Goal: Navigation & Orientation: Find specific page/section

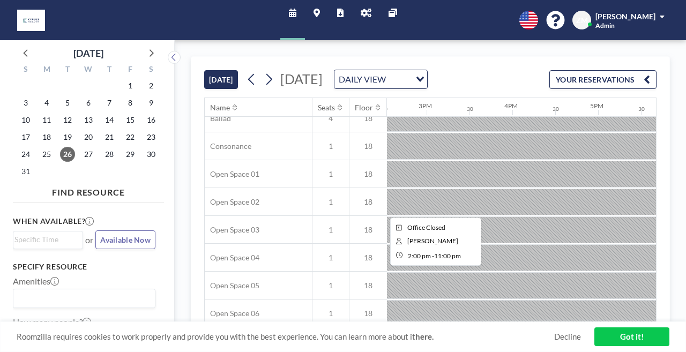
scroll to position [0, 1246]
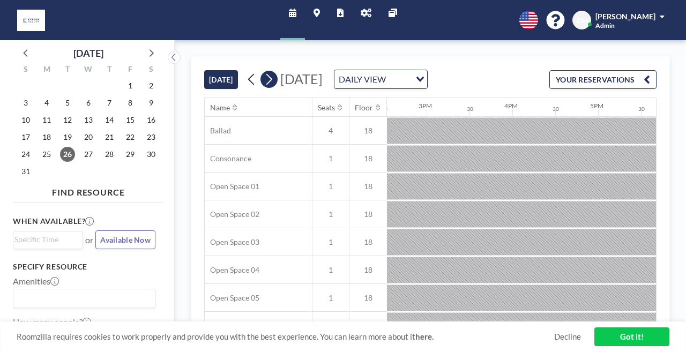
click at [264, 71] on icon at bounding box center [269, 79] width 10 height 16
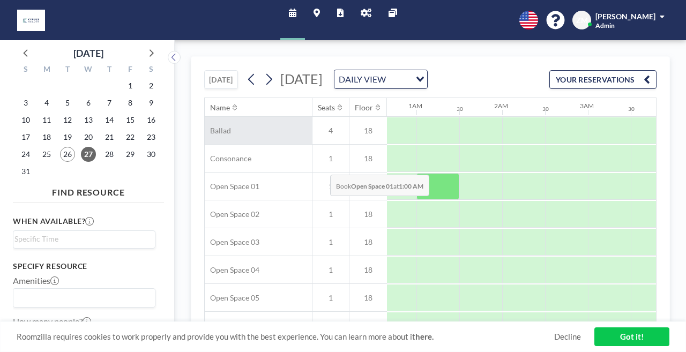
scroll to position [0, 55]
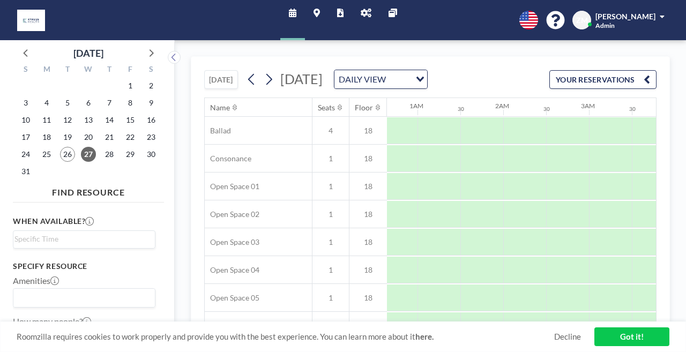
click at [320, 9] on icon at bounding box center [316, 13] width 6 height 9
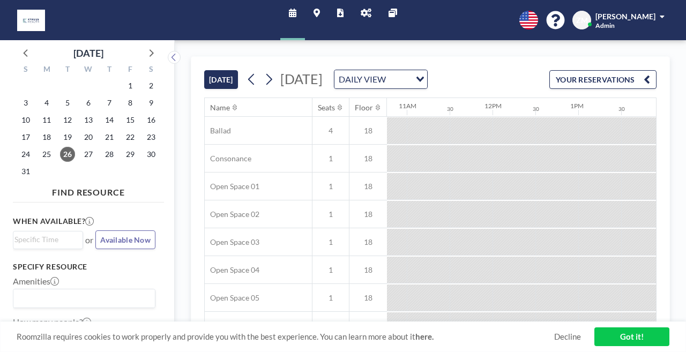
scroll to position [0, 940]
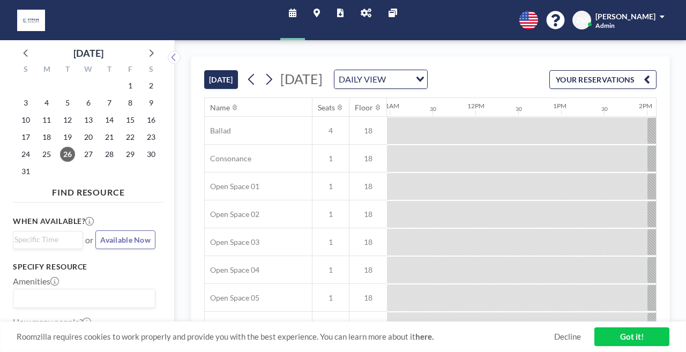
click at [361, 10] on icon at bounding box center [366, 13] width 11 height 9
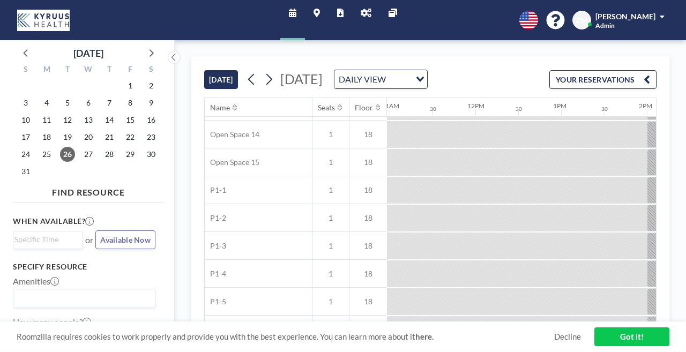
click at [319, 12] on icon at bounding box center [316, 13] width 6 height 9
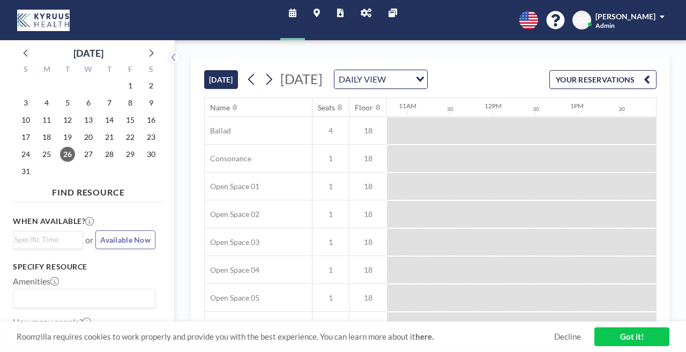
scroll to position [0, 940]
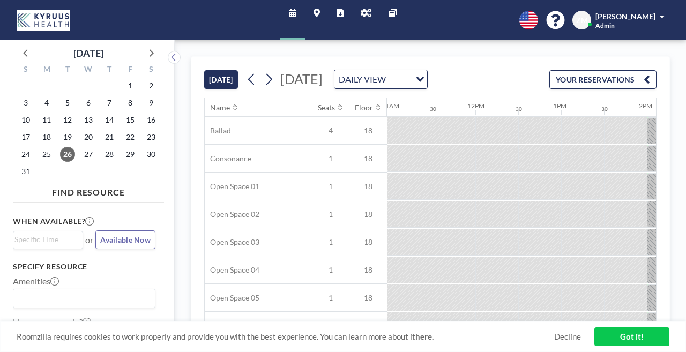
click at [364, 12] on icon at bounding box center [366, 13] width 11 height 9
